Goal: Check status: Check status

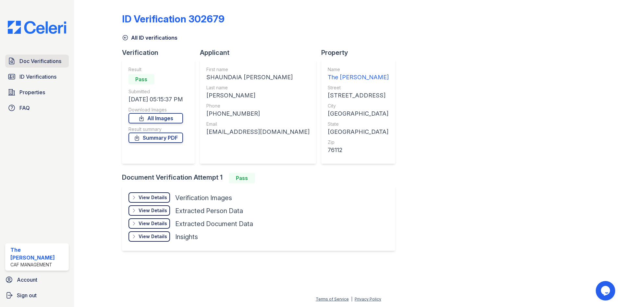
click at [42, 62] on span "Doc Verifications" at bounding box center [40, 61] width 42 height 8
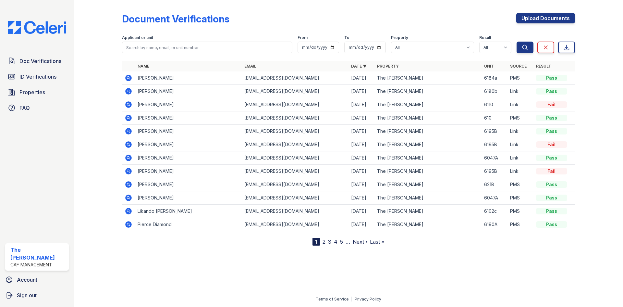
click at [129, 91] on icon at bounding box center [129, 91] width 8 height 8
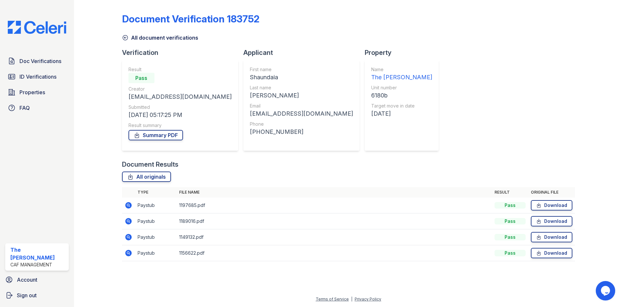
click at [128, 204] on icon at bounding box center [128, 205] width 2 height 2
click at [128, 219] on icon at bounding box center [129, 221] width 8 height 8
